Goal: Entertainment & Leisure: Browse casually

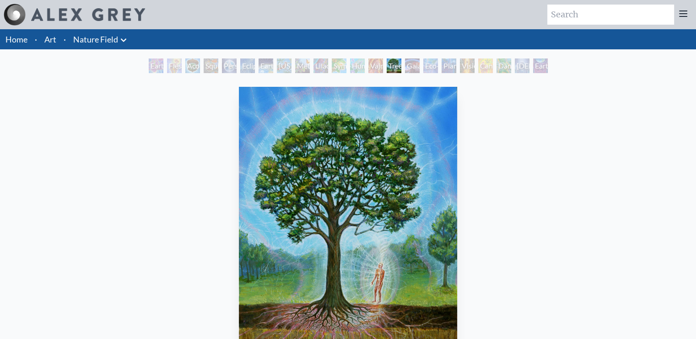
click at [223, 67] on div "Person Planet" at bounding box center [229, 66] width 15 height 15
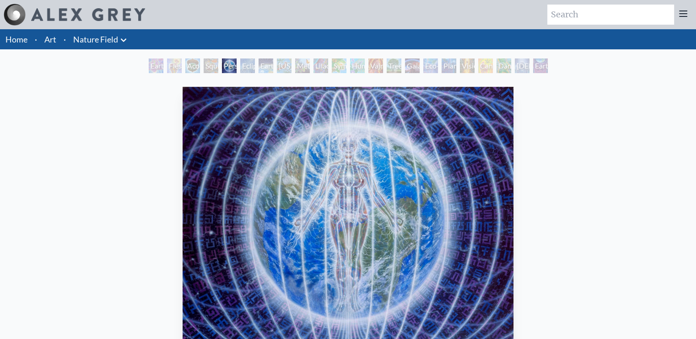
click at [268, 68] on div "Earth Energies" at bounding box center [265, 66] width 15 height 15
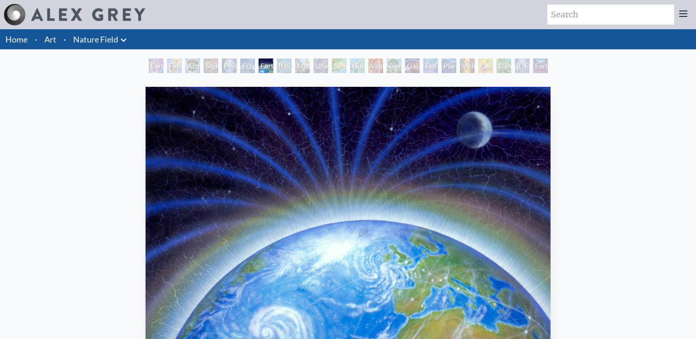
click at [302, 70] on div "Metamorphosis" at bounding box center [302, 66] width 15 height 15
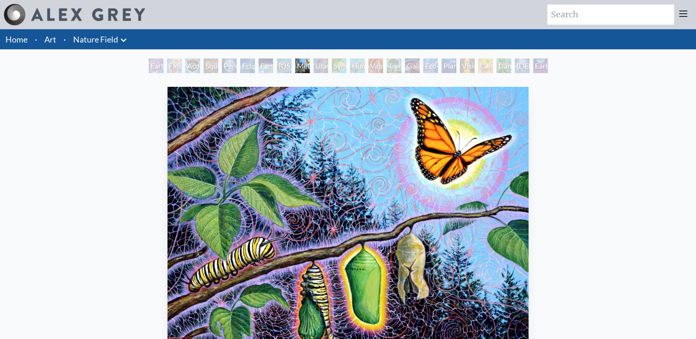
click at [310, 70] on div "Metamorphosis" at bounding box center [302, 66] width 15 height 15
click at [338, 68] on div "Symbiosis: Gall Wasp & Oak Tree" at bounding box center [339, 66] width 15 height 15
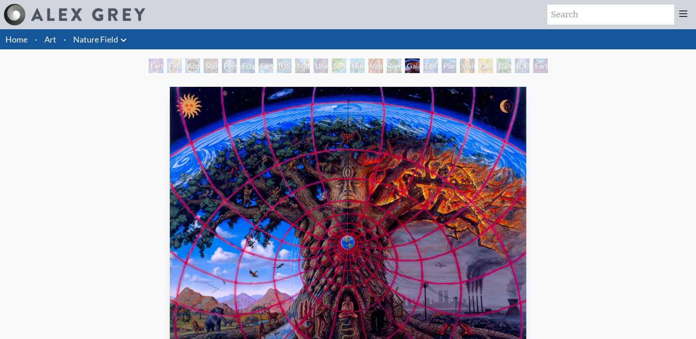
click at [421, 244] on img "15 / 22" at bounding box center [348, 223] width 356 height 272
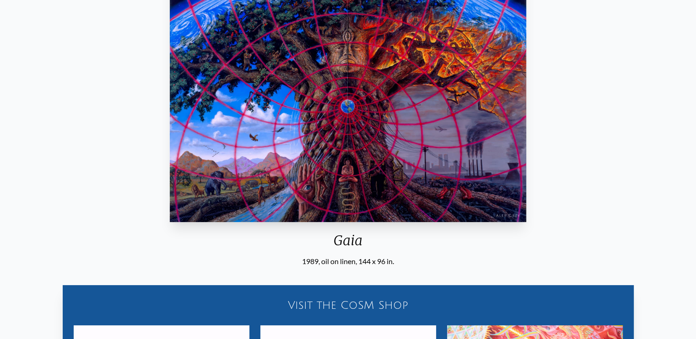
scroll to position [137, 0]
